Goal: Task Accomplishment & Management: Manage account settings

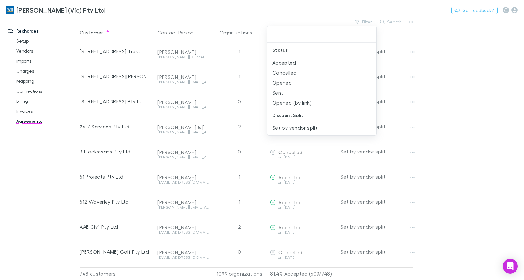
click at [24, 112] on div at bounding box center [262, 140] width 524 height 280
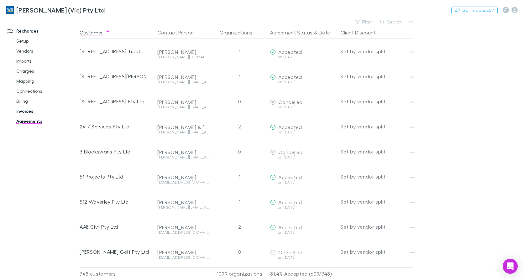
click at [23, 112] on link "Invoices" at bounding box center [46, 111] width 73 height 10
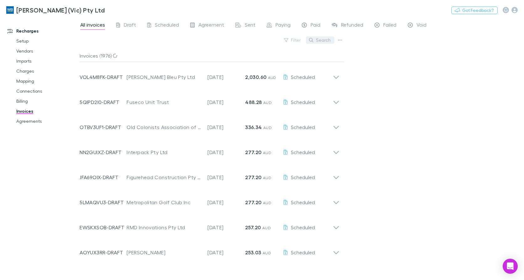
click at [324, 42] on button "Search" at bounding box center [320, 40] width 29 height 8
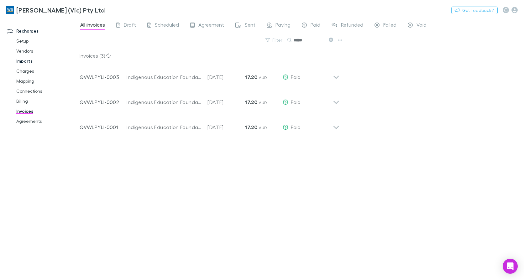
type input "*****"
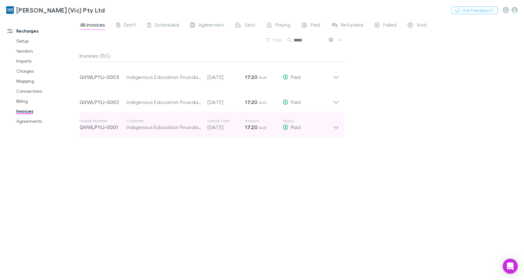
click at [335, 128] on icon at bounding box center [336, 125] width 7 height 13
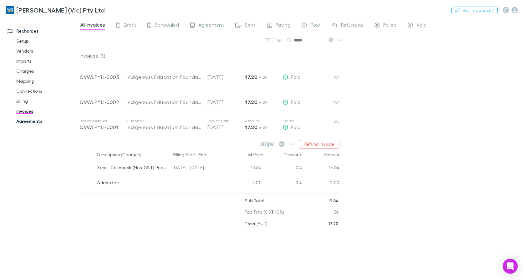
click at [26, 123] on link "Agreements" at bounding box center [46, 121] width 73 height 10
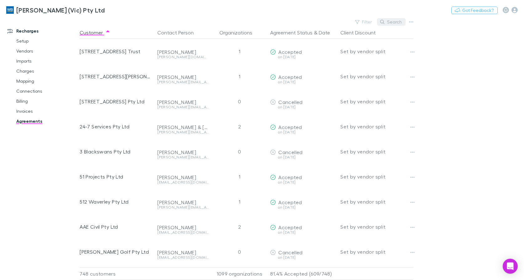
click at [395, 23] on button "Search" at bounding box center [391, 22] width 29 height 8
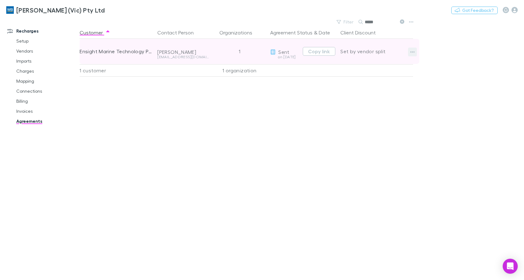
type input "*****"
click at [412, 52] on icon "button" at bounding box center [412, 52] width 4 height 5
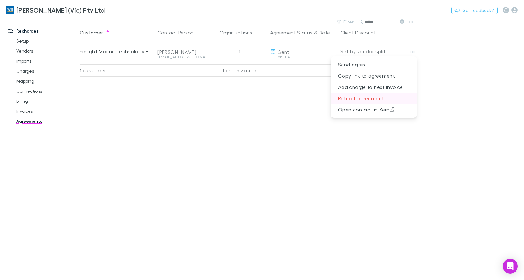
click at [362, 96] on p "Retract agreement" at bounding box center [374, 98] width 86 height 11
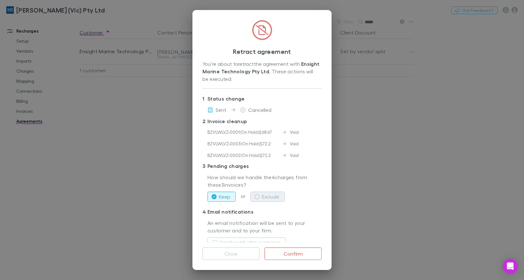
click at [272, 197] on button "Exclude" at bounding box center [267, 197] width 34 height 10
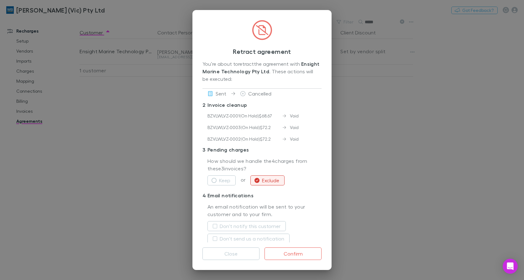
scroll to position [23, 0]
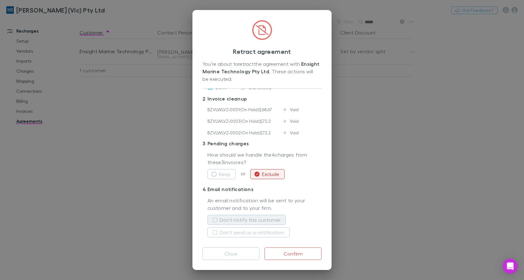
drag, startPoint x: 251, startPoint y: 222, endPoint x: 251, endPoint y: 227, distance: 4.4
click at [251, 223] on label "Don't notify this customer" at bounding box center [250, 220] width 61 height 8
drag, startPoint x: 250, startPoint y: 230, endPoint x: 287, endPoint y: 231, distance: 36.4
click at [251, 230] on label "Don't send us a notification" at bounding box center [252, 233] width 65 height 8
click at [300, 255] on button "Confirm" at bounding box center [293, 254] width 57 height 13
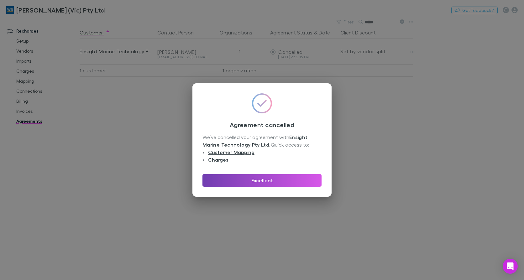
drag, startPoint x: 261, startPoint y: 176, endPoint x: 362, endPoint y: 226, distance: 112.3
click at [261, 176] on button "Excellent" at bounding box center [262, 180] width 119 height 13
